Goal: Task Accomplishment & Management: Use online tool/utility

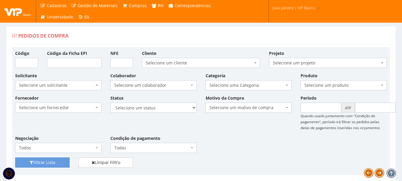
click at [186, 30] on div "Pedidos de Compra" at bounding box center [201, 37] width 378 height 14
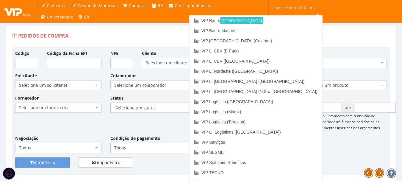
click at [297, 5] on span "joao.pereira | VIP Bauru" at bounding box center [294, 8] width 42 height 6
click at [286, 43] on link "VIP [GEOGRAPHIC_DATA] (Cajamar)" at bounding box center [256, 41] width 133 height 10
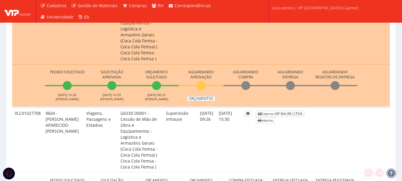
scroll to position [268, 0]
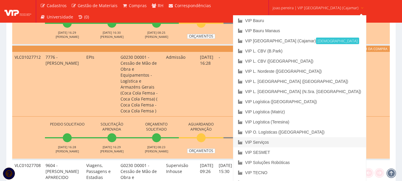
click at [287, 143] on link "VIP Serviços" at bounding box center [299, 142] width 133 height 10
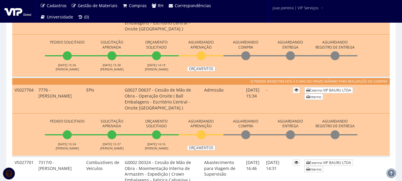
scroll to position [417, 0]
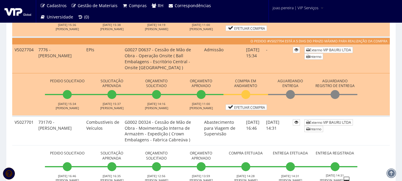
scroll to position [387, 0]
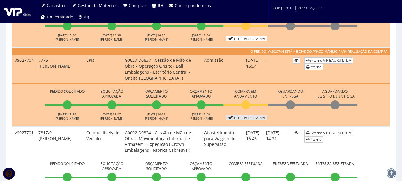
click at [252, 117] on link "Efetuar Compra" at bounding box center [246, 118] width 41 height 6
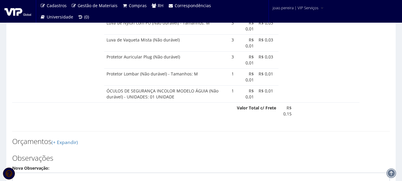
scroll to position [564, 0]
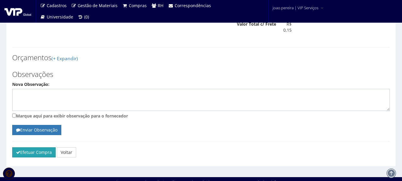
click at [26, 147] on button "Efetuar Compra" at bounding box center [33, 152] width 43 height 10
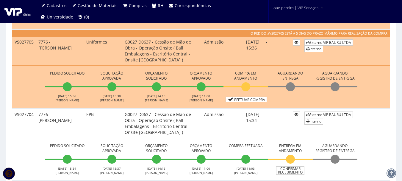
scroll to position [357, 0]
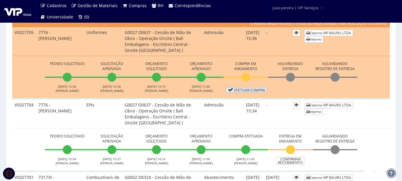
click at [249, 88] on link "Efetuar Compra" at bounding box center [246, 90] width 41 height 6
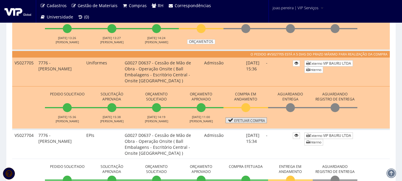
scroll to position [327, 0]
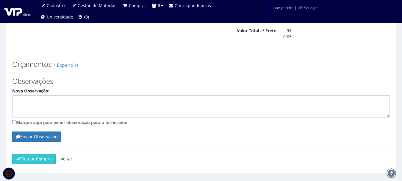
scroll to position [330, 0]
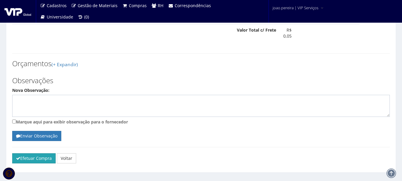
click at [46, 153] on button "Efetuar Compra" at bounding box center [33, 158] width 43 height 10
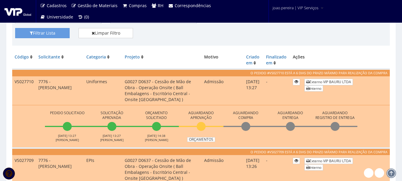
scroll to position [149, 0]
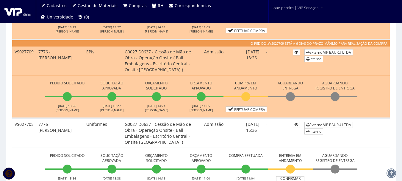
scroll to position [238, 0]
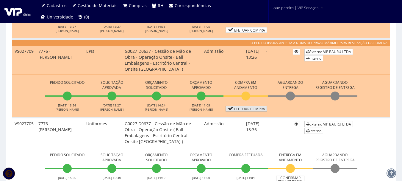
click at [255, 107] on link "Efetuar Compra" at bounding box center [246, 109] width 41 height 6
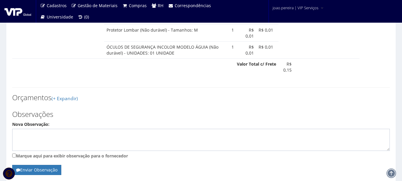
scroll to position [566, 0]
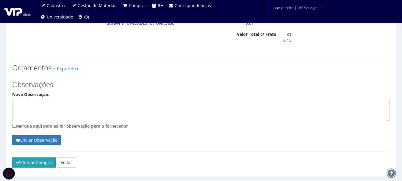
click at [33, 157] on button "Efetuar Compra" at bounding box center [33, 162] width 43 height 10
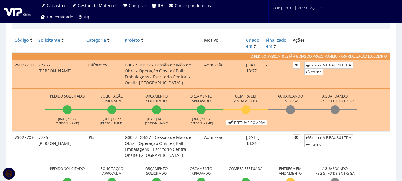
scroll to position [208, 0]
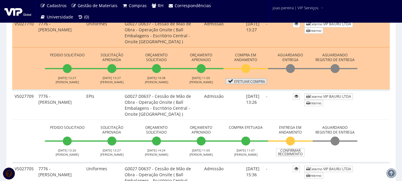
click at [251, 80] on link "Efetuar Compra" at bounding box center [246, 81] width 41 height 6
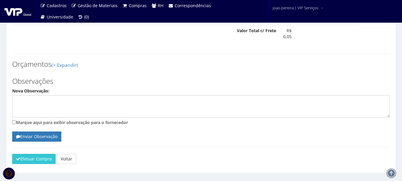
scroll to position [330, 0]
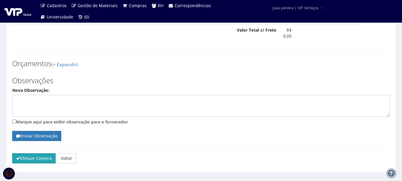
click at [28, 153] on button "Efetuar Compra" at bounding box center [33, 158] width 43 height 10
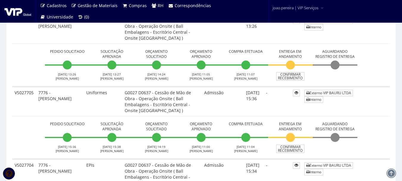
scroll to position [298, 0]
